Goal: Information Seeking & Learning: Learn about a topic

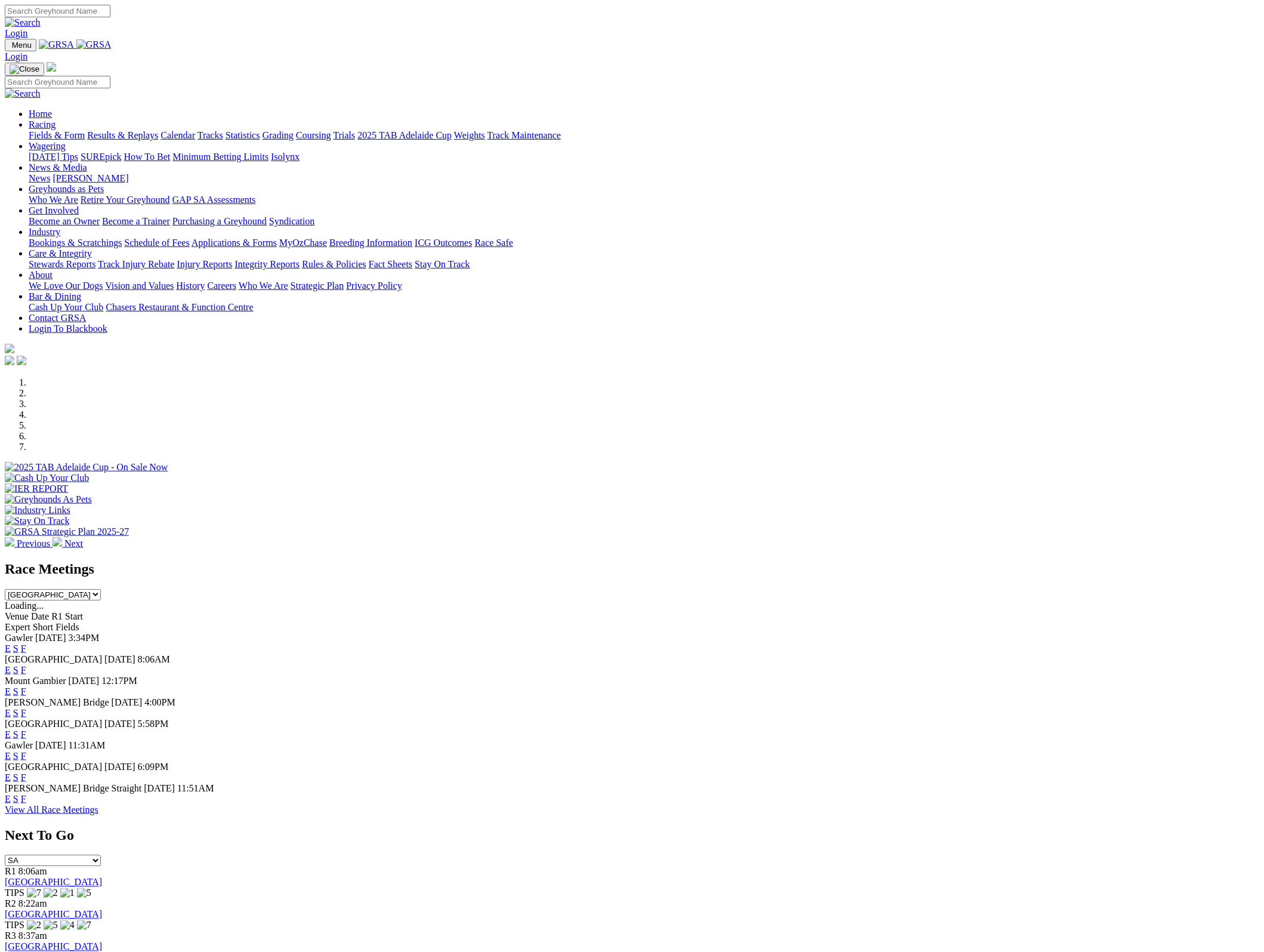
click at [101, 855] on select "SA NSW NT QLD TAS VIC WA" at bounding box center [53, 860] width 96 height 11
select select "NSW"
click at [101, 855] on select "SA [GEOGRAPHIC_DATA] [GEOGRAPHIC_DATA] [GEOGRAPHIC_DATA] [GEOGRAPHIC_DATA] [GEO…" at bounding box center [53, 860] width 96 height 11
click at [102, 877] on link "[GEOGRAPHIC_DATA]" at bounding box center [53, 882] width 97 height 10
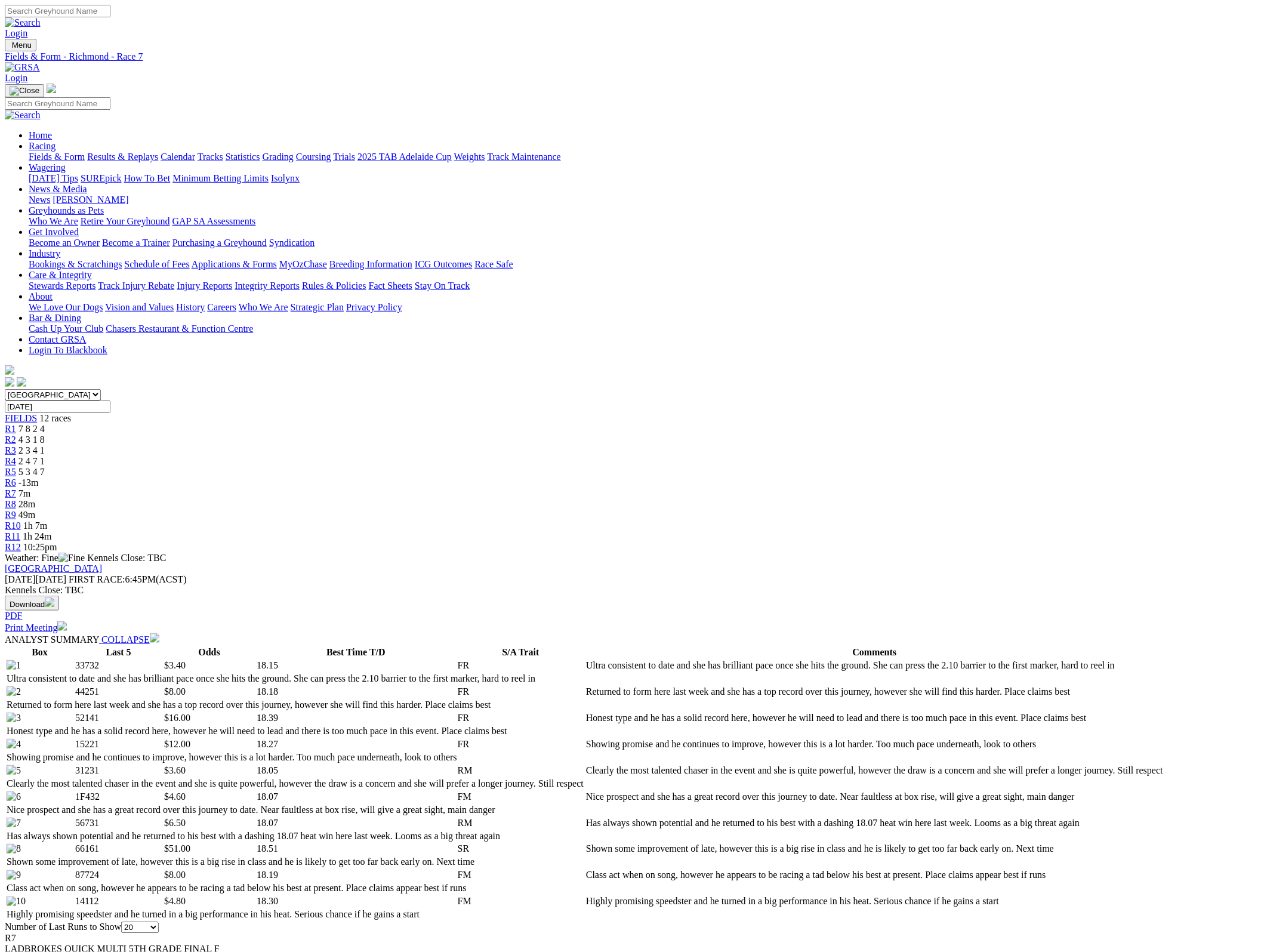
select select "10"
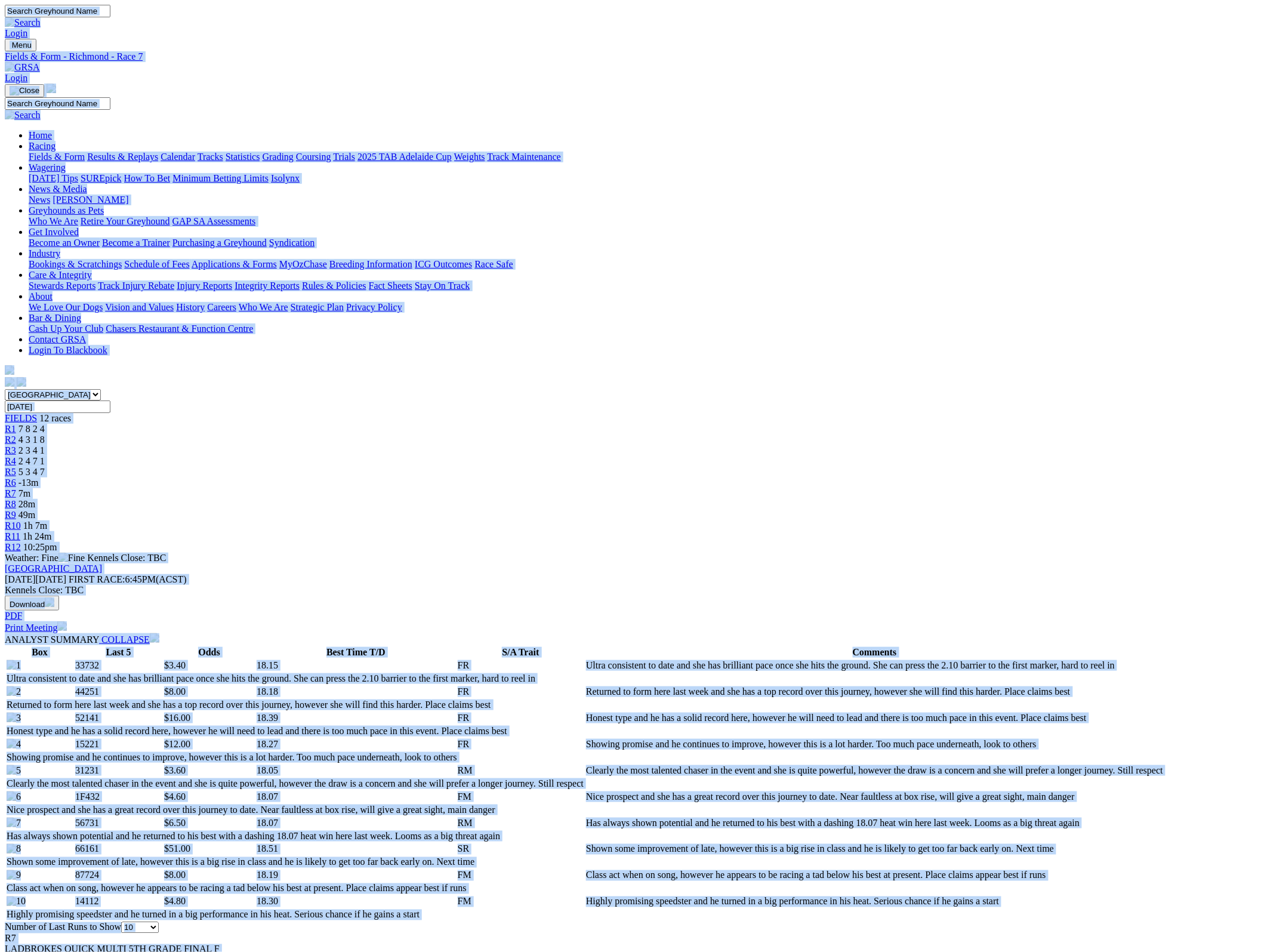
copy body "Login Menu Fields & Form - Richmond - Race 7 Login Home Racing Fields & Form Re…"
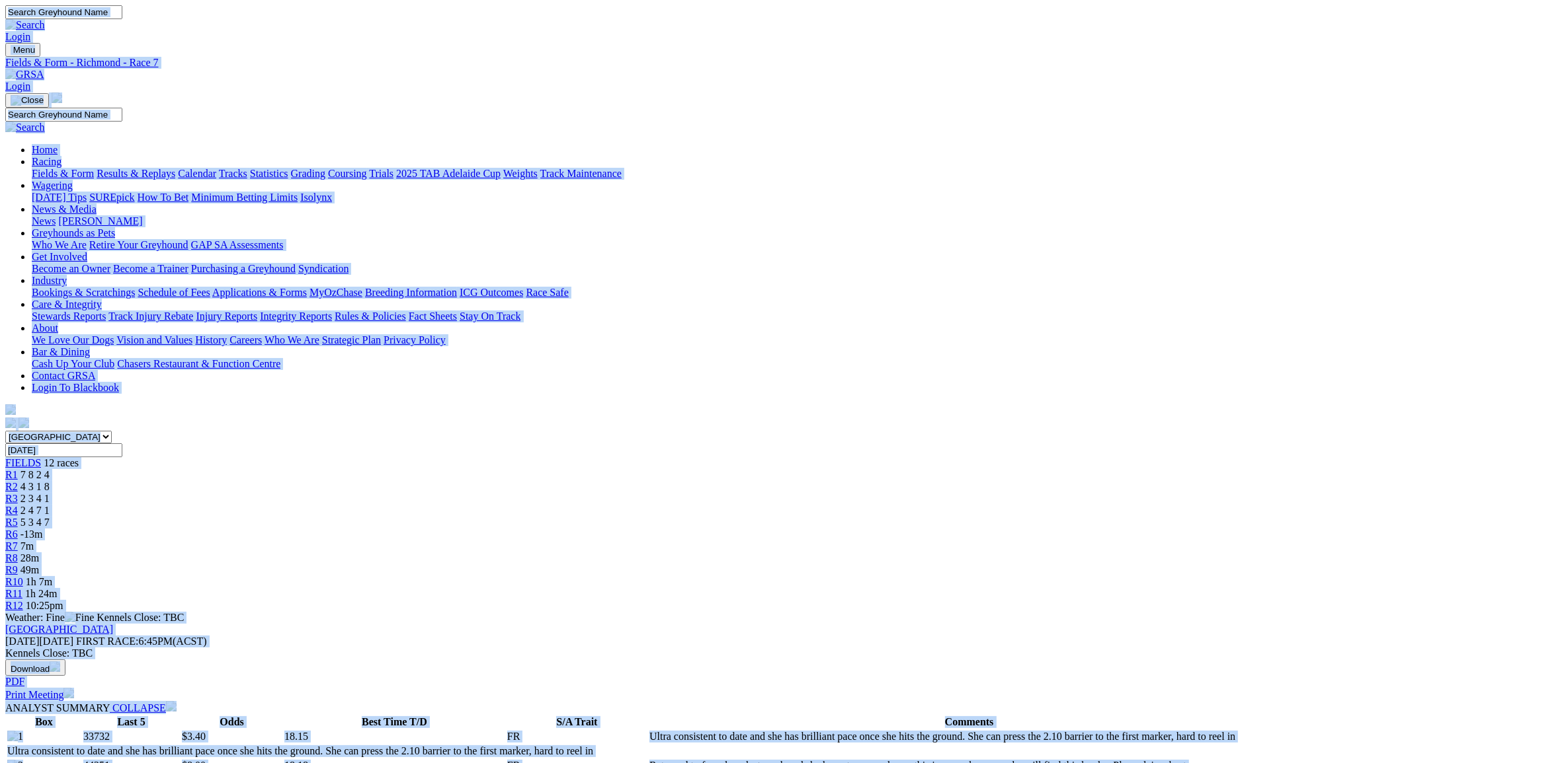
click at [44, 69] on img at bounding box center [25, 75] width 39 height 11
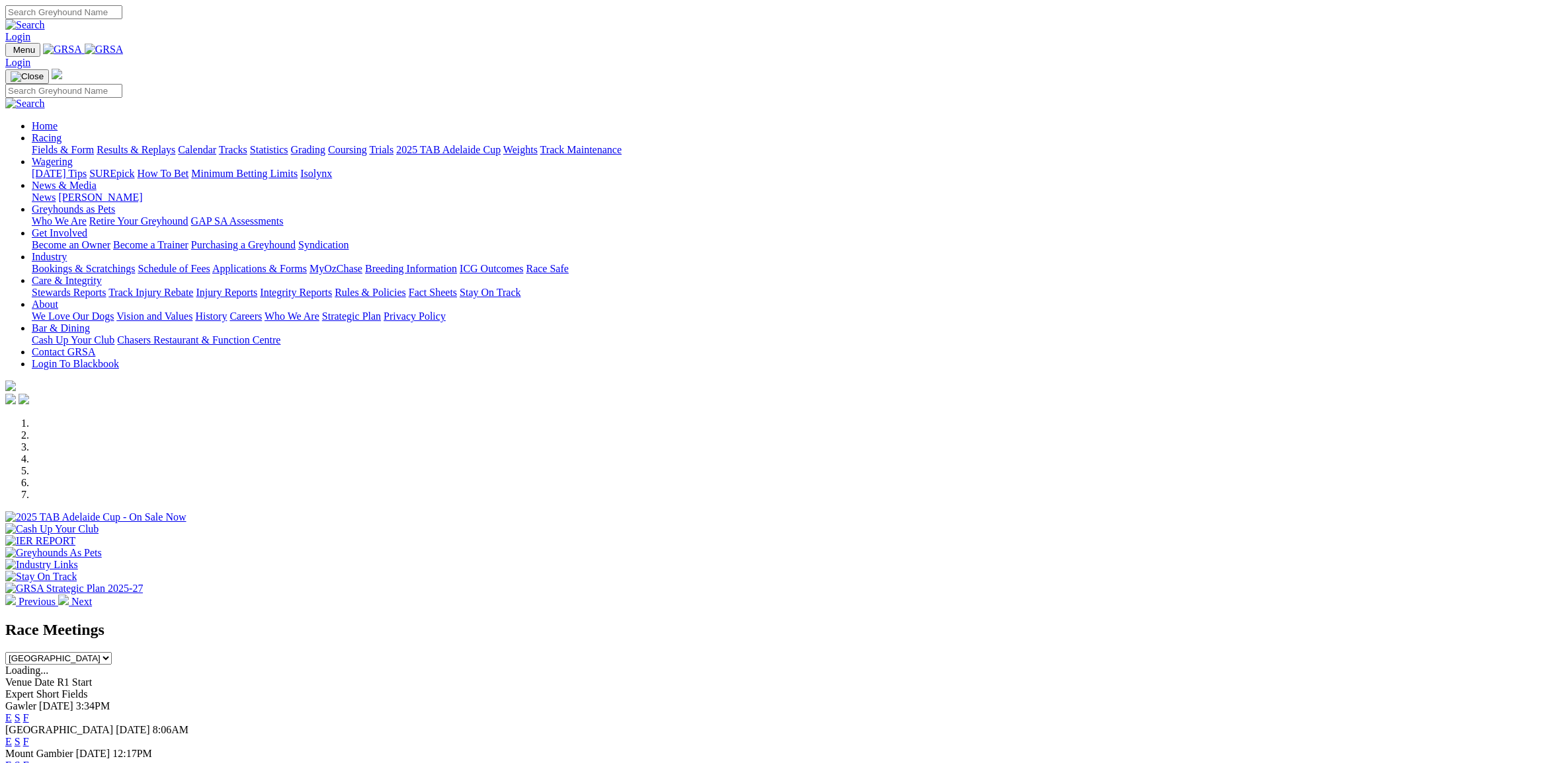
scroll to position [165, 0]
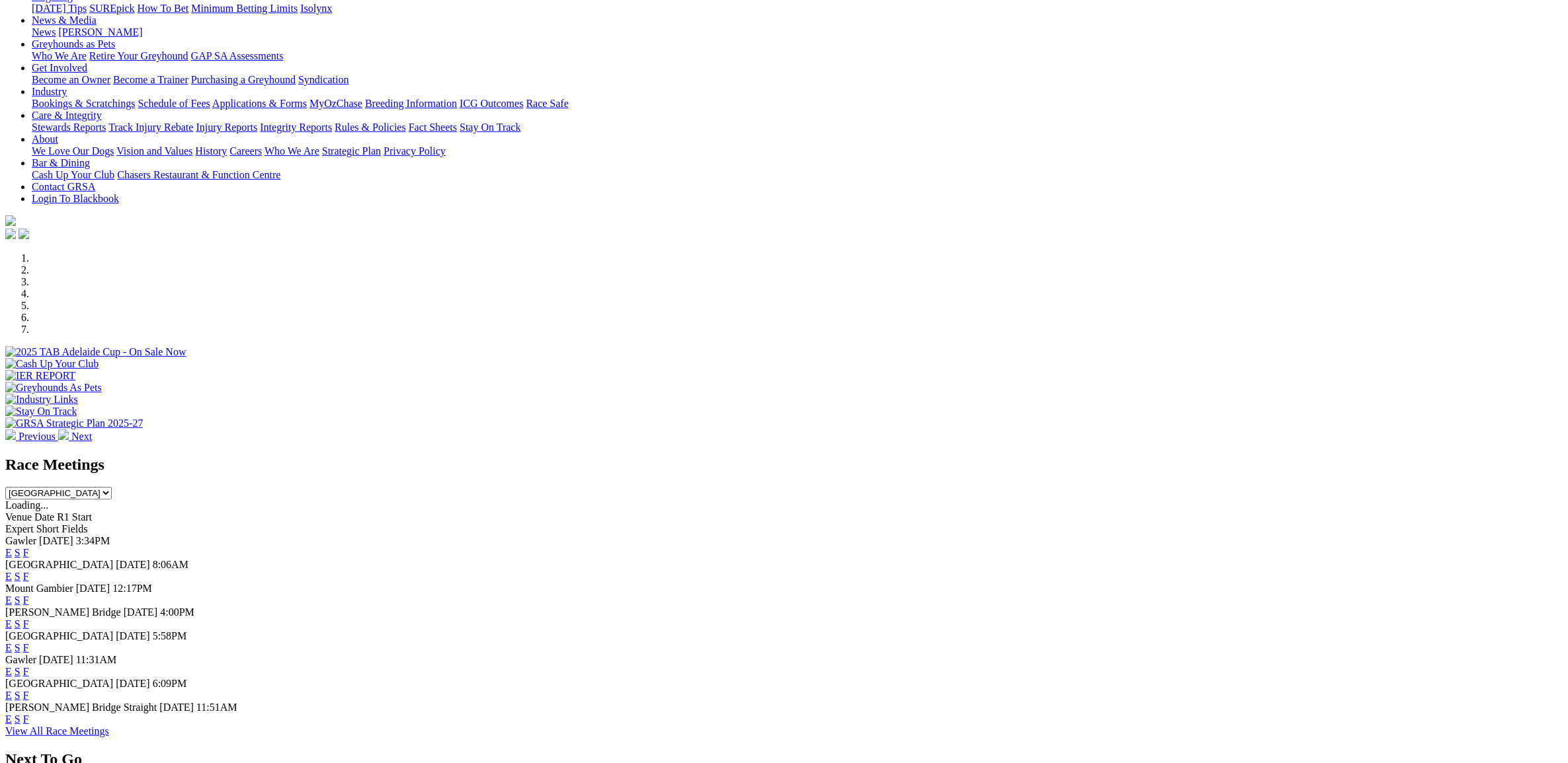
select select "WA"
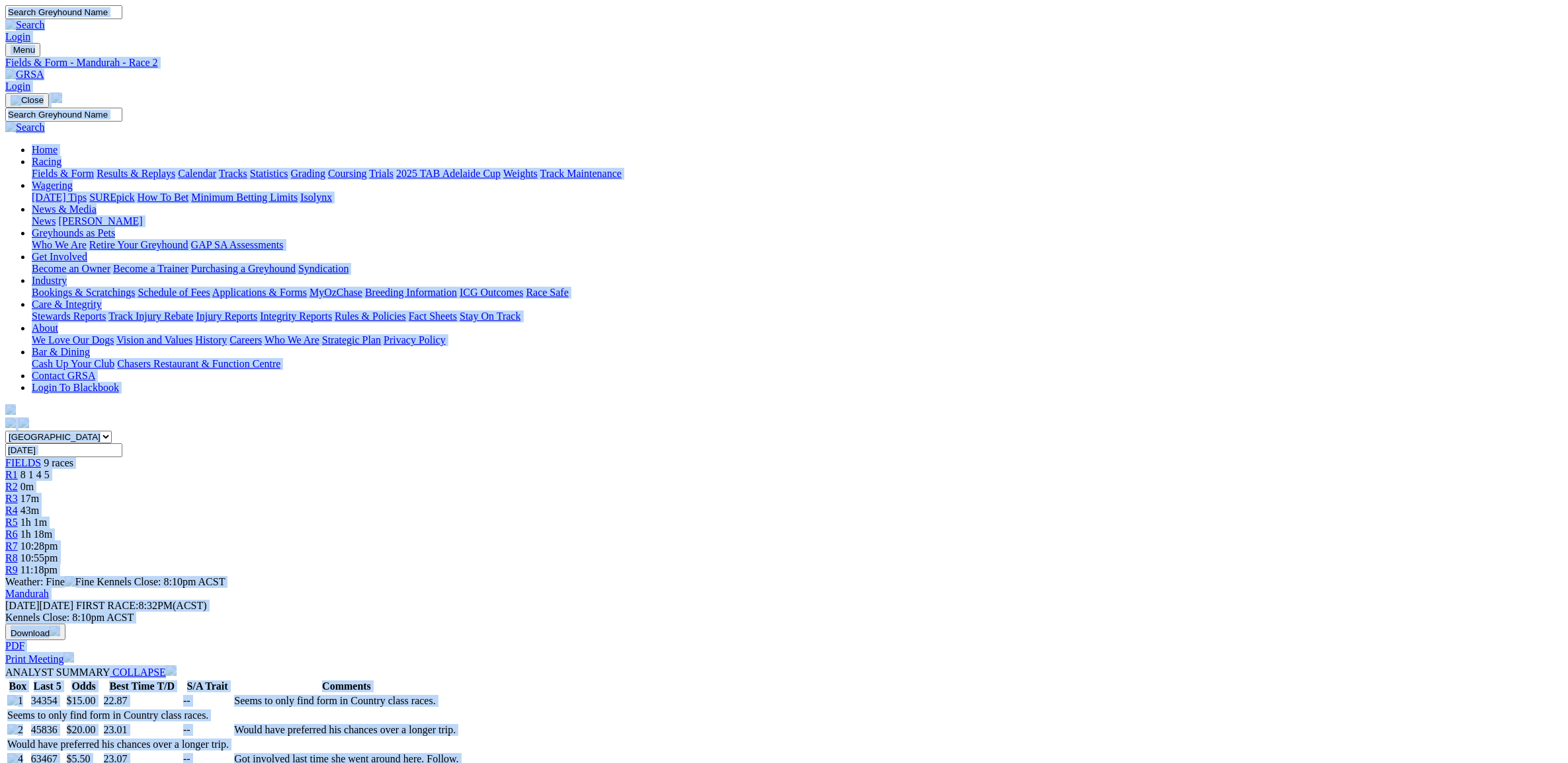
copy body "Login Menu Fields & Form - Mandurah - Race 2 Login Home Racing Fields & Form Re…"
click at [44, 69] on img at bounding box center [25, 75] width 39 height 11
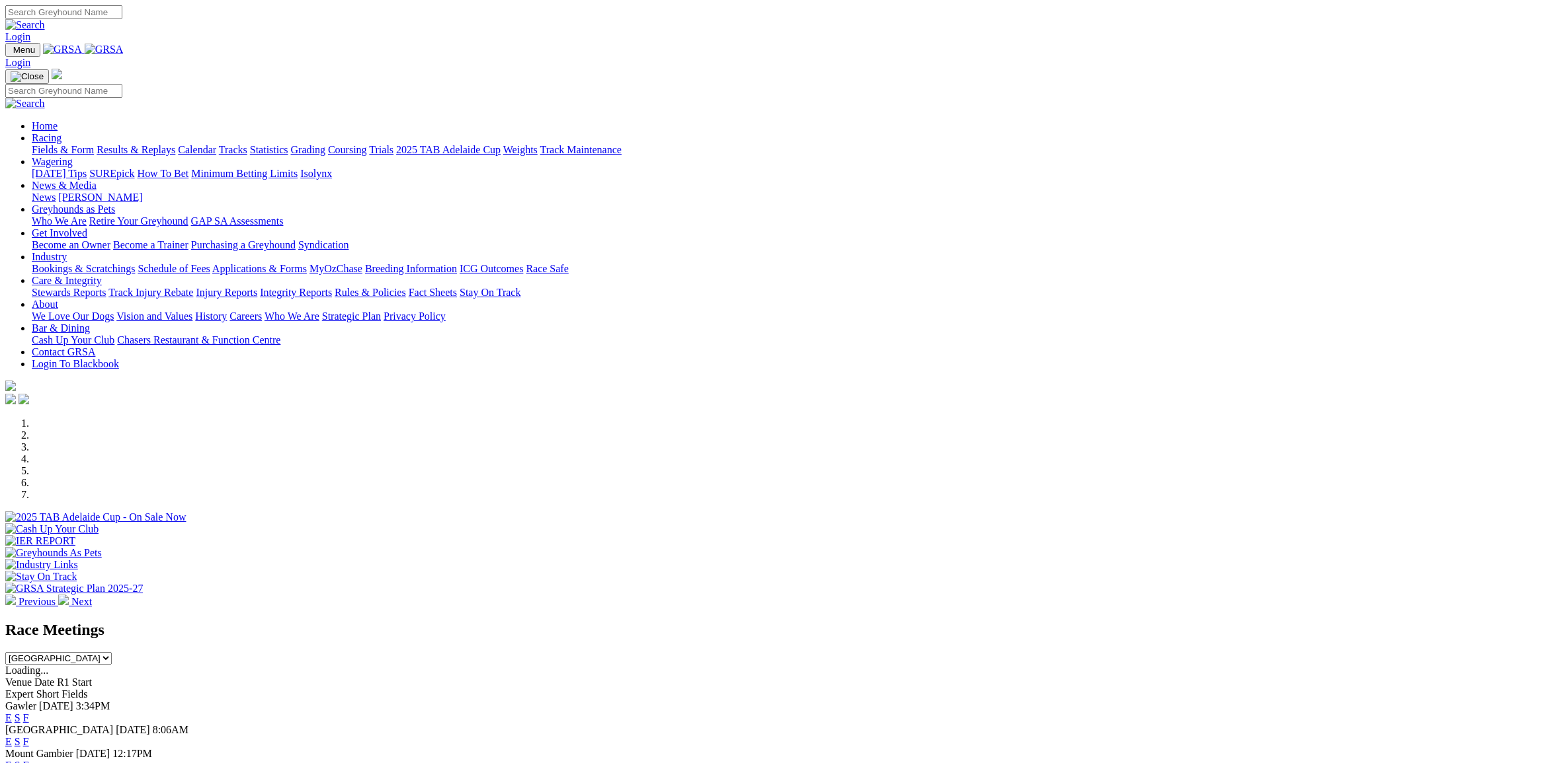
drag, startPoint x: 0, startPoint y: 0, endPoint x: 1198, endPoint y: 529, distance: 1309.6
select select "[GEOGRAPHIC_DATA]"
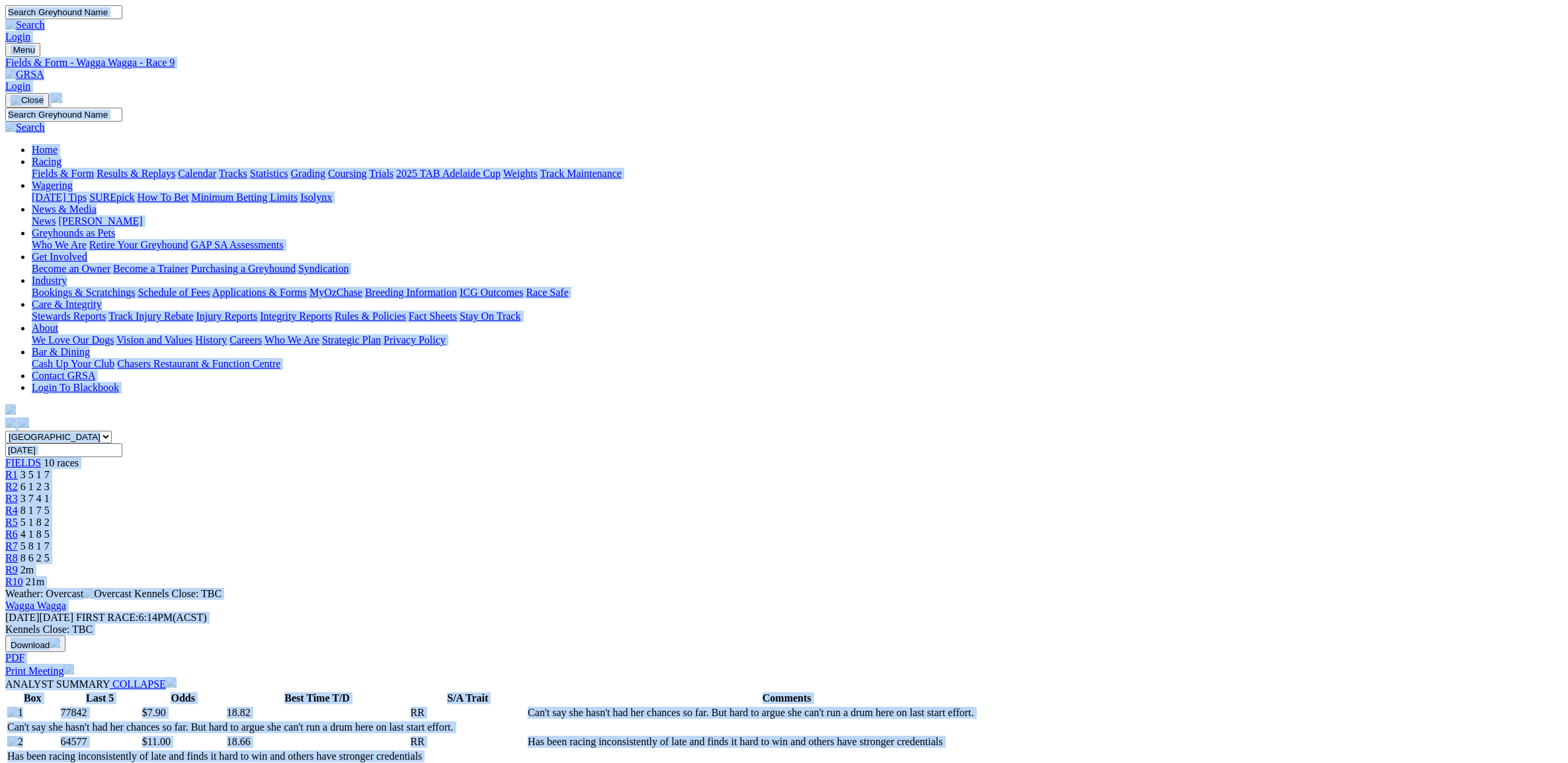
copy body "Login Menu Fields & Form - Wagga Wagga - Race 9 Login Home Racing Fields & Form…"
